Goal: Task Accomplishment & Management: Complete application form

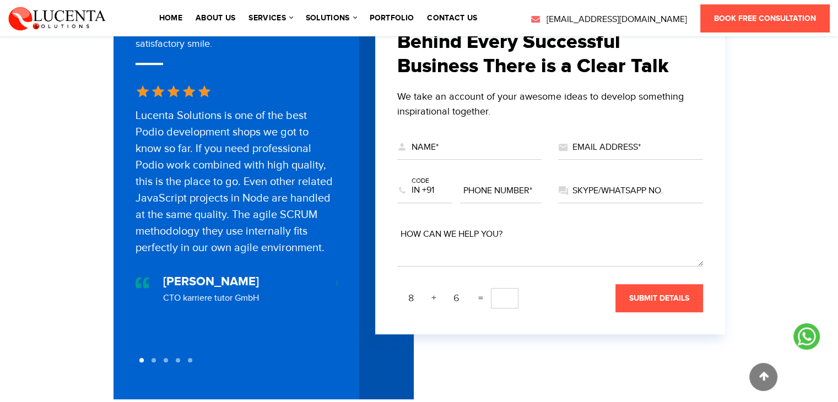
scroll to position [463, 0]
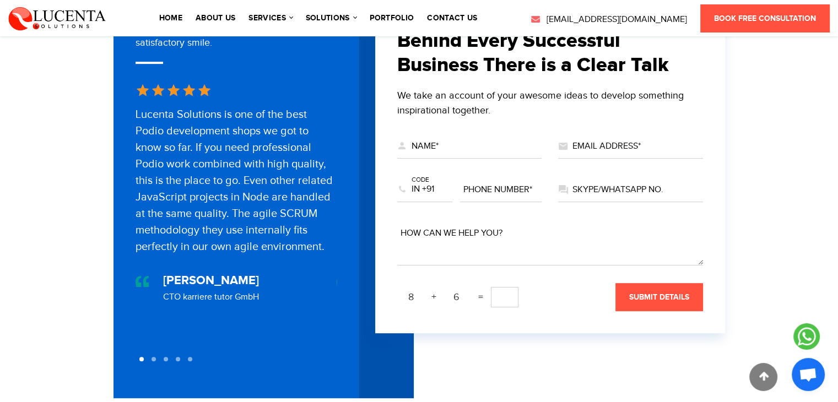
click at [482, 150] on div "Please Fill Your Full Name Name*" at bounding box center [470, 151] width 162 height 44
click at [447, 115] on form "Please enter valid captcha. Behind Every Successful Business There is a Clear T…" at bounding box center [550, 170] width 306 height 282
click at [464, 138] on input "text" at bounding box center [469, 146] width 145 height 24
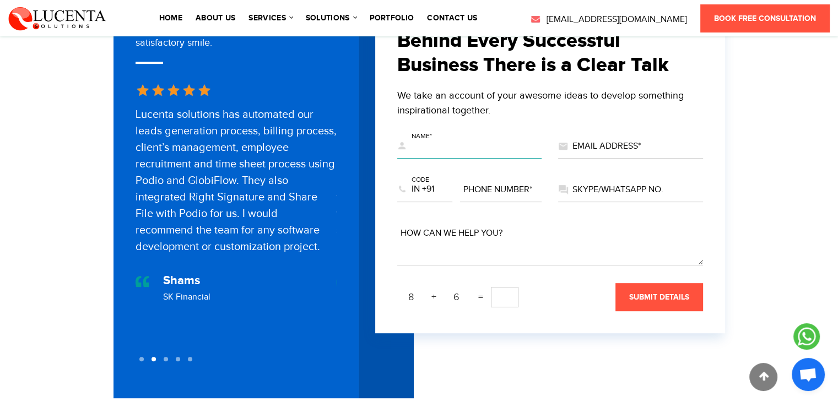
type input "[PERSON_NAME]"
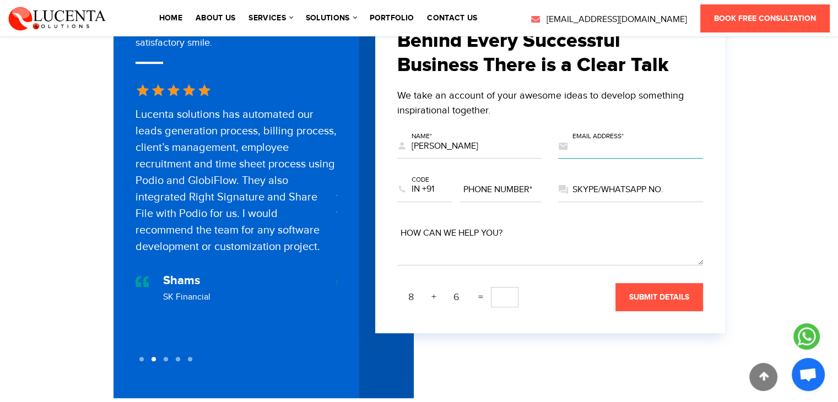
click at [615, 134] on input "text" at bounding box center [630, 146] width 145 height 24
type input "[EMAIL_ADDRESS][DOMAIN_NAME]"
click at [492, 173] on div "phone number*" at bounding box center [501, 195] width 82 height 44
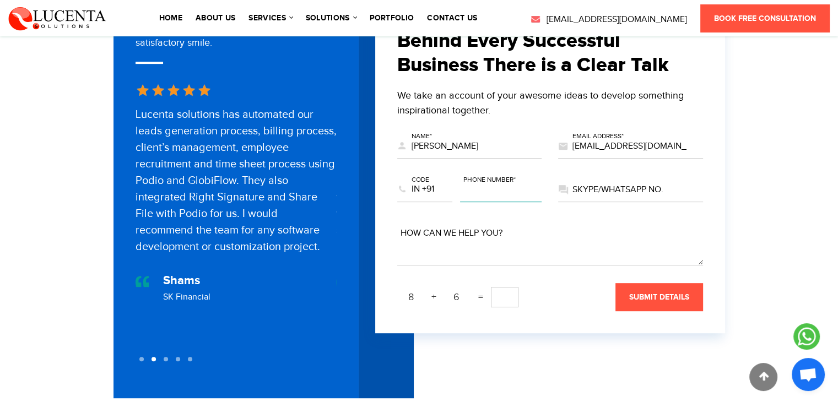
click at [507, 192] on input "text" at bounding box center [501, 190] width 82 height 24
type input "6290431502"
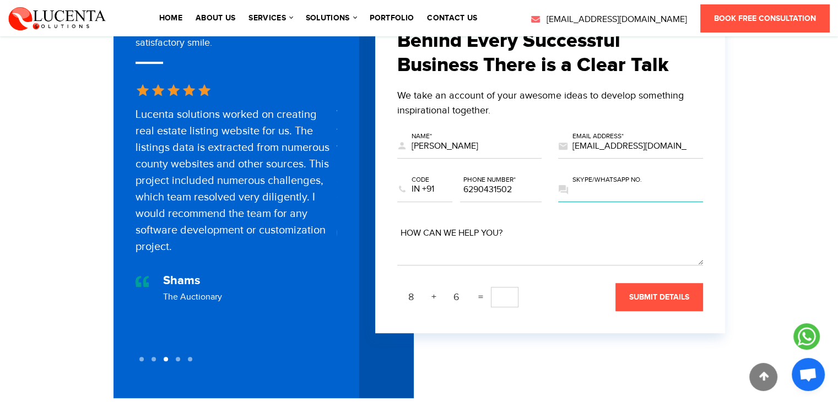
click at [600, 181] on input "text" at bounding box center [630, 190] width 145 height 24
type input "6290431502"
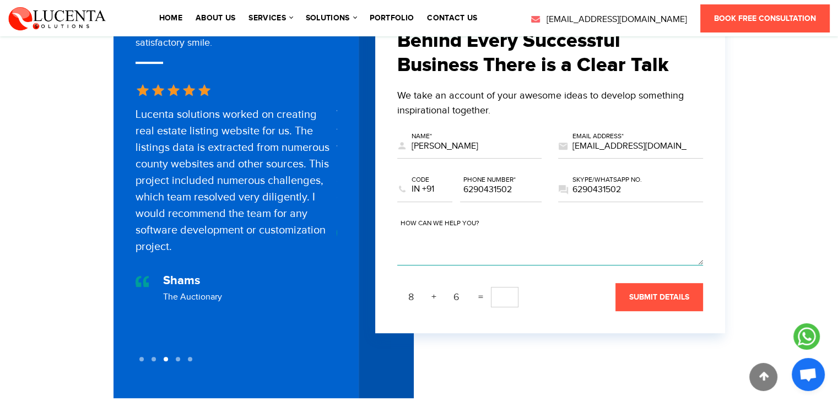
click at [576, 233] on textarea at bounding box center [550, 244] width 306 height 44
paste textarea "At [GEOGRAPHIC_DATA], we’ve built a Sales CRM designed for simplicity, speed, a…"
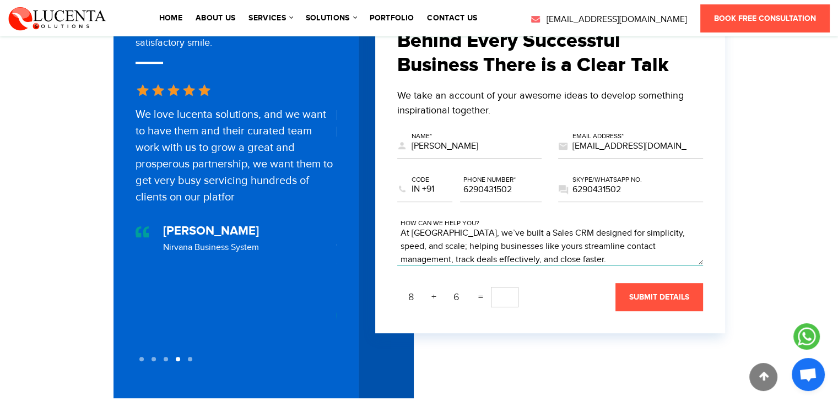
scroll to position [53, 0]
type textarea "At [GEOGRAPHIC_DATA], we’ve built a Sales CRM designed for simplicity, speed, a…"
click at [495, 288] on input "text" at bounding box center [505, 297] width 28 height 20
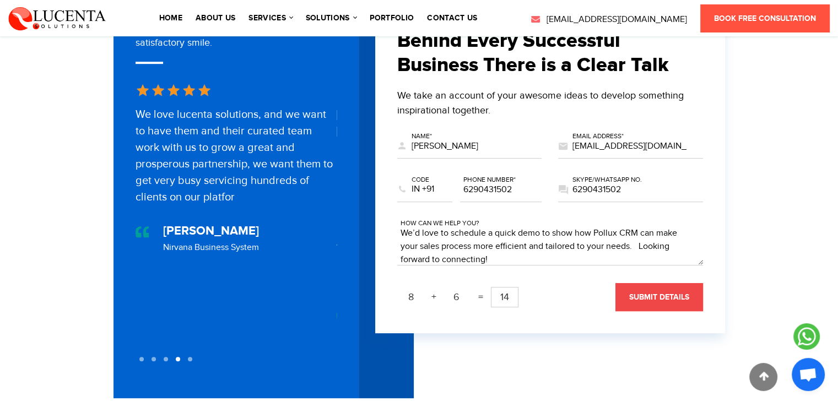
type input "14"
click at [649, 283] on button "submit details" at bounding box center [660, 297] width 88 height 28
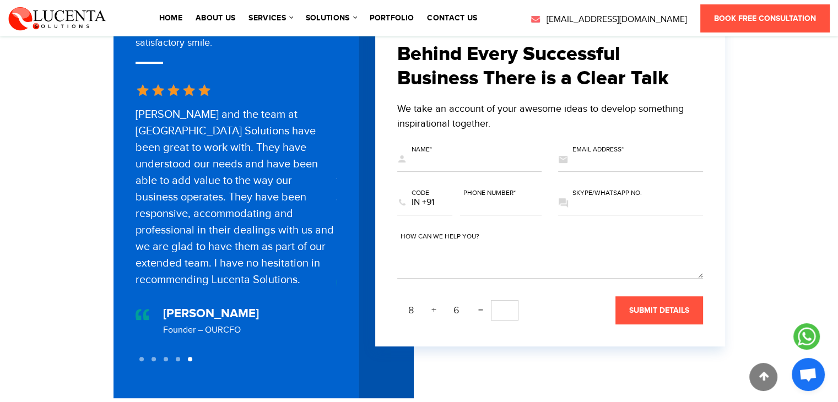
scroll to position [0, 0]
